Goal: Information Seeking & Learning: Learn about a topic

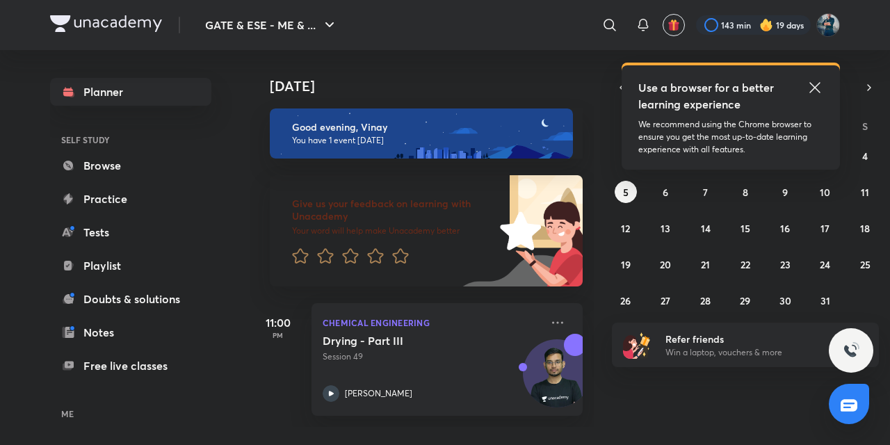
click at [815, 90] on icon at bounding box center [814, 87] width 17 height 17
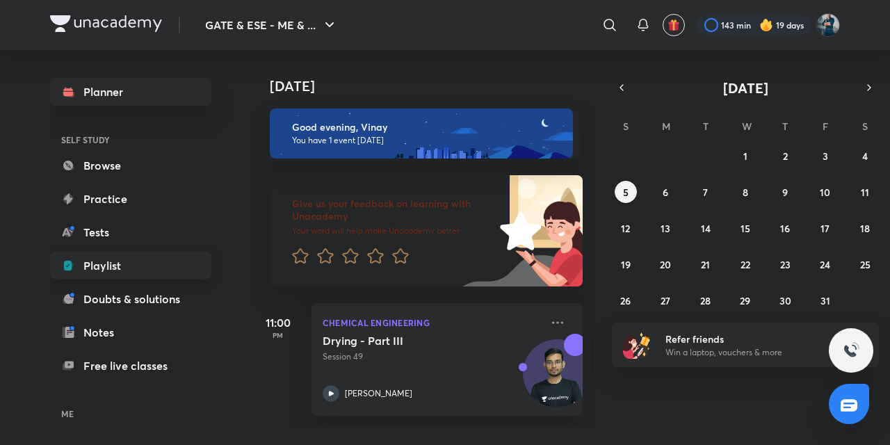
click at [135, 275] on link "Playlist" at bounding box center [130, 266] width 161 height 28
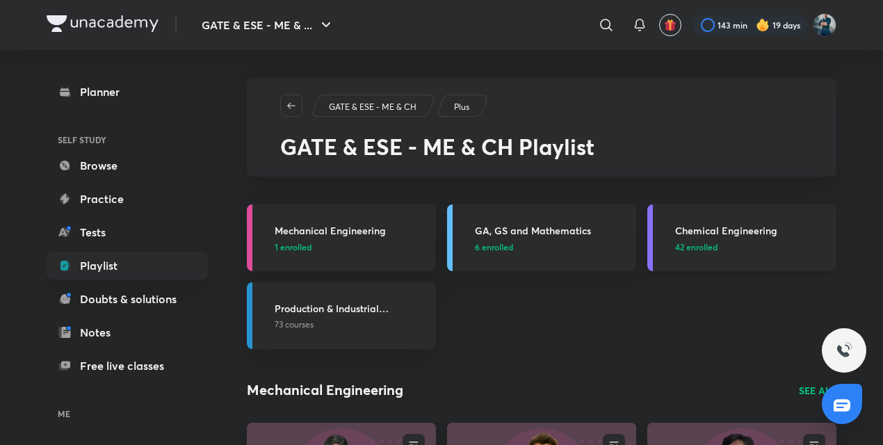
click at [740, 234] on h3 "Chemical Engineering" at bounding box center [751, 230] width 153 height 15
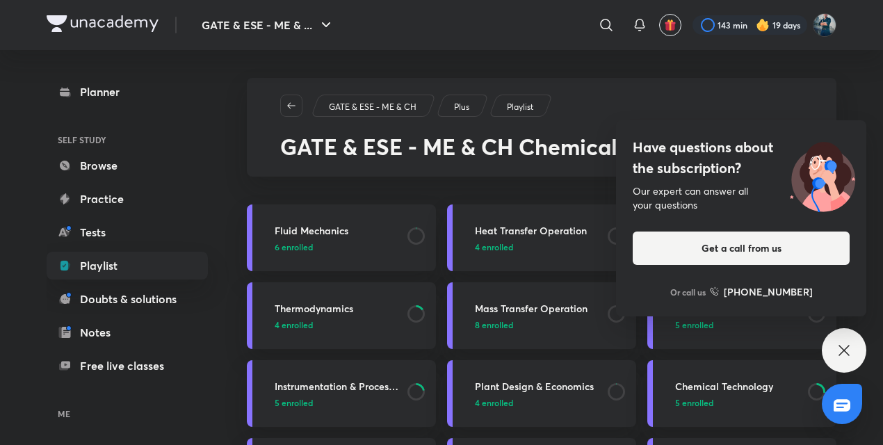
click at [841, 336] on div "Have questions about the subscription? Our expert can answer all your questions…" at bounding box center [844, 350] width 44 height 44
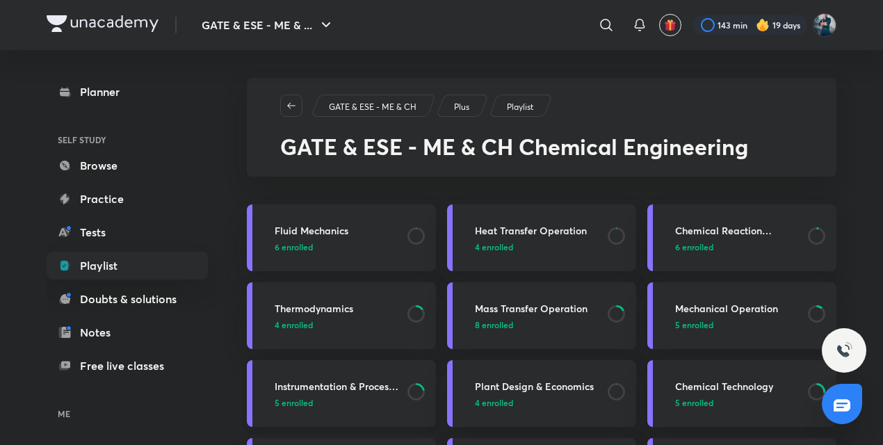
click at [332, 395] on div "Instrumentation & Process Control 5 enrolled" at bounding box center [351, 394] width 153 height 30
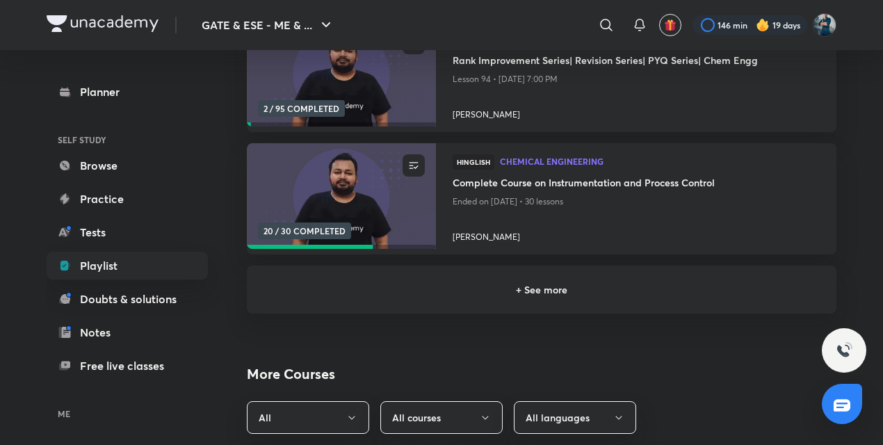
scroll to position [348, 0]
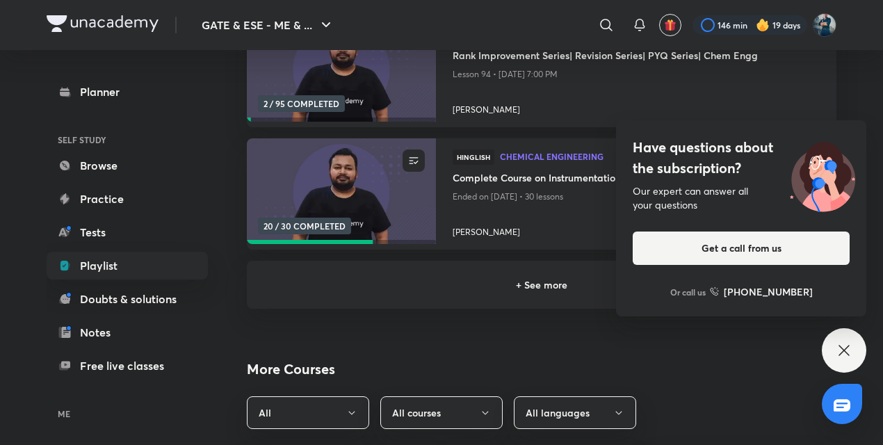
click at [840, 355] on icon at bounding box center [843, 350] width 10 height 10
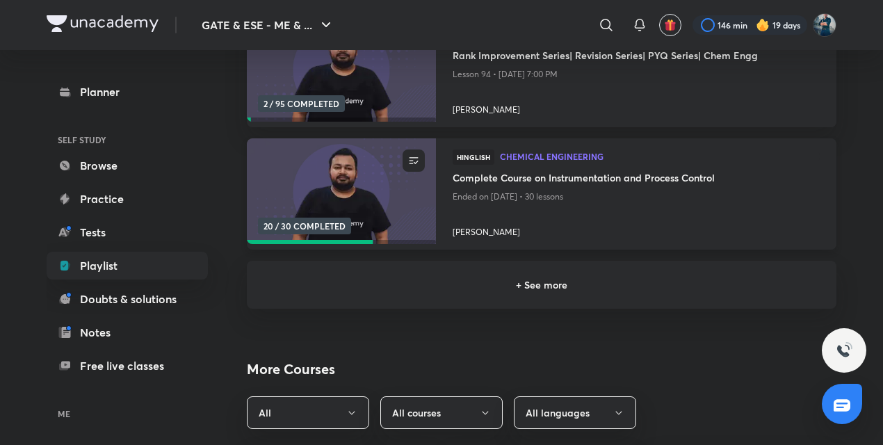
click at [381, 193] on img at bounding box center [341, 192] width 193 height 108
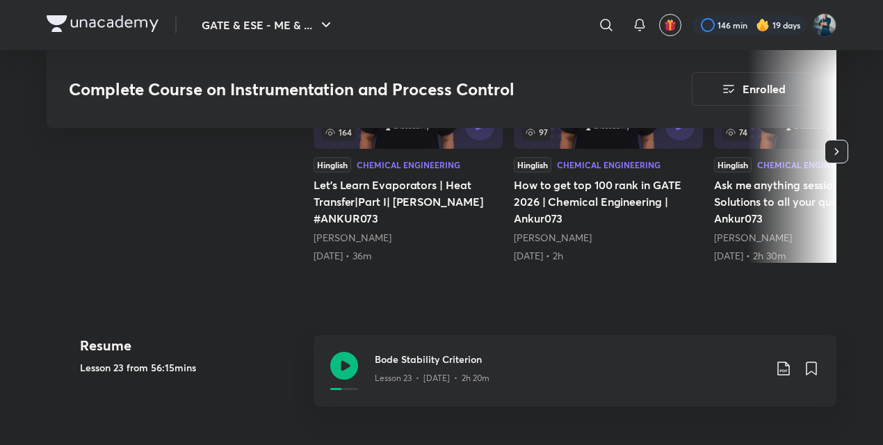
scroll to position [571, 0]
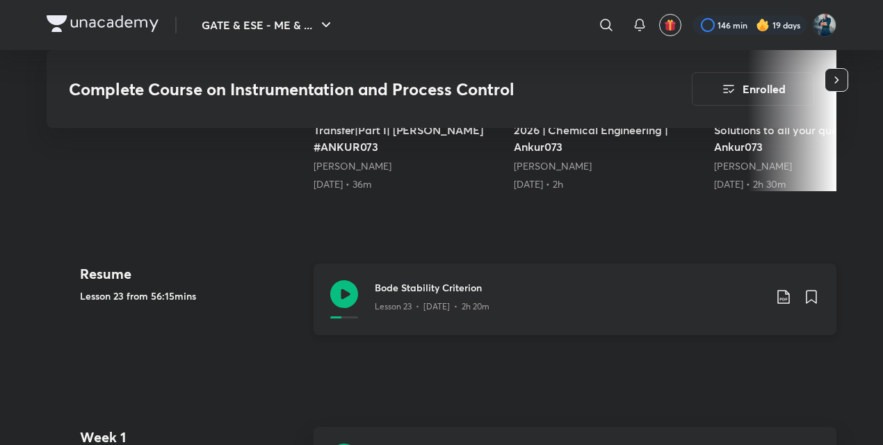
click at [352, 286] on icon at bounding box center [344, 294] width 28 height 28
